Goal: Subscribe to service/newsletter

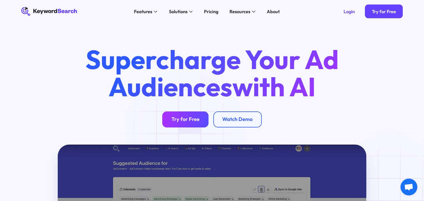
click at [187, 127] on link "Try for Free" at bounding box center [185, 119] width 46 height 16
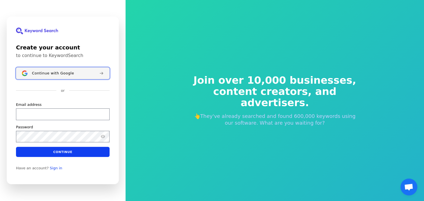
click at [82, 74] on div "Continue with Google" at bounding box center [63, 73] width 63 height 4
